Goal: Find specific page/section: Find specific page/section

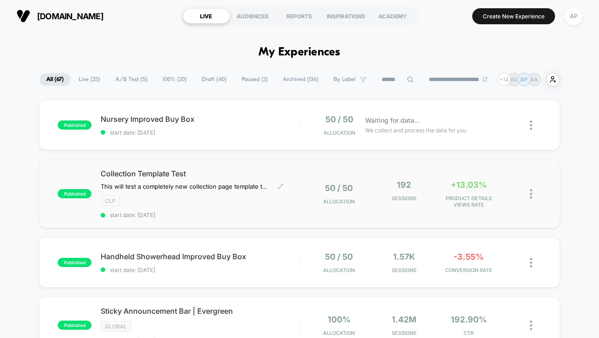
click at [266, 207] on div "Collection Template Test This will test a completely new collection page templa…" at bounding box center [200, 193] width 199 height 49
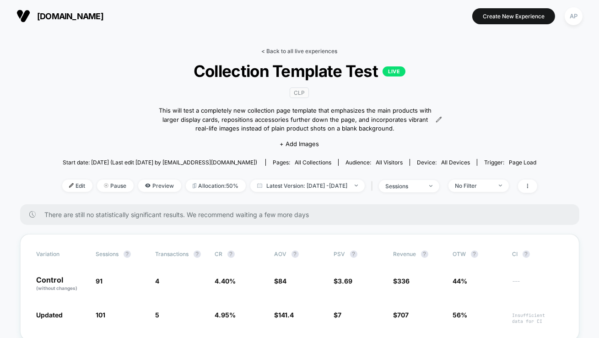
click at [290, 52] on link "< Back to all live experiences" at bounding box center [300, 51] width 76 height 7
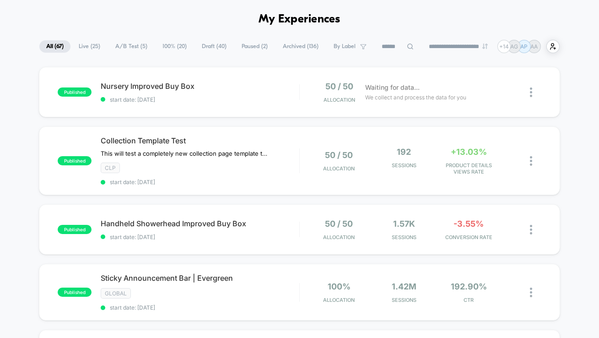
scroll to position [43, 0]
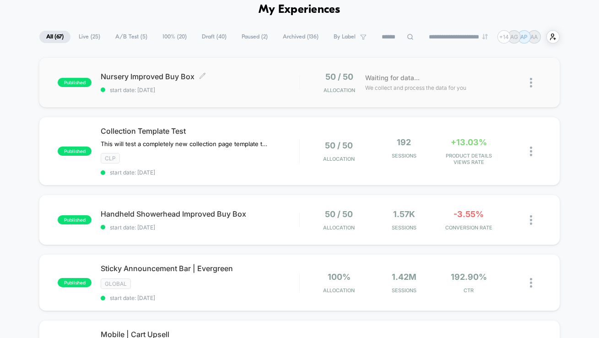
click at [272, 82] on div "Nursery Improved Buy Box Click to edit experience details Click to edit experie…" at bounding box center [200, 83] width 199 height 22
